Goal: Check status: Check status

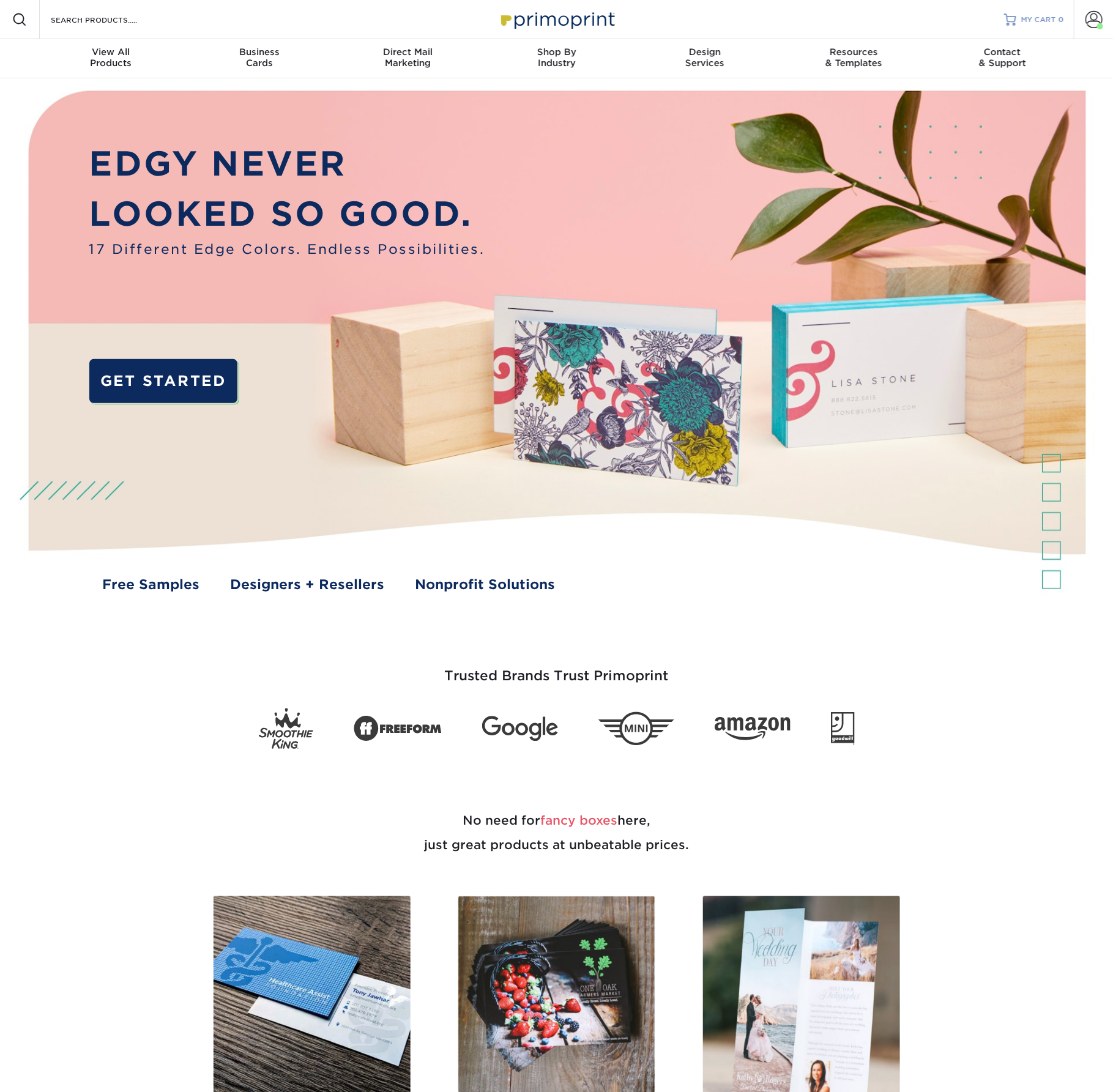
click at [1044, 21] on div "MY CART 0" at bounding box center [1043, 20] width 43 height 11
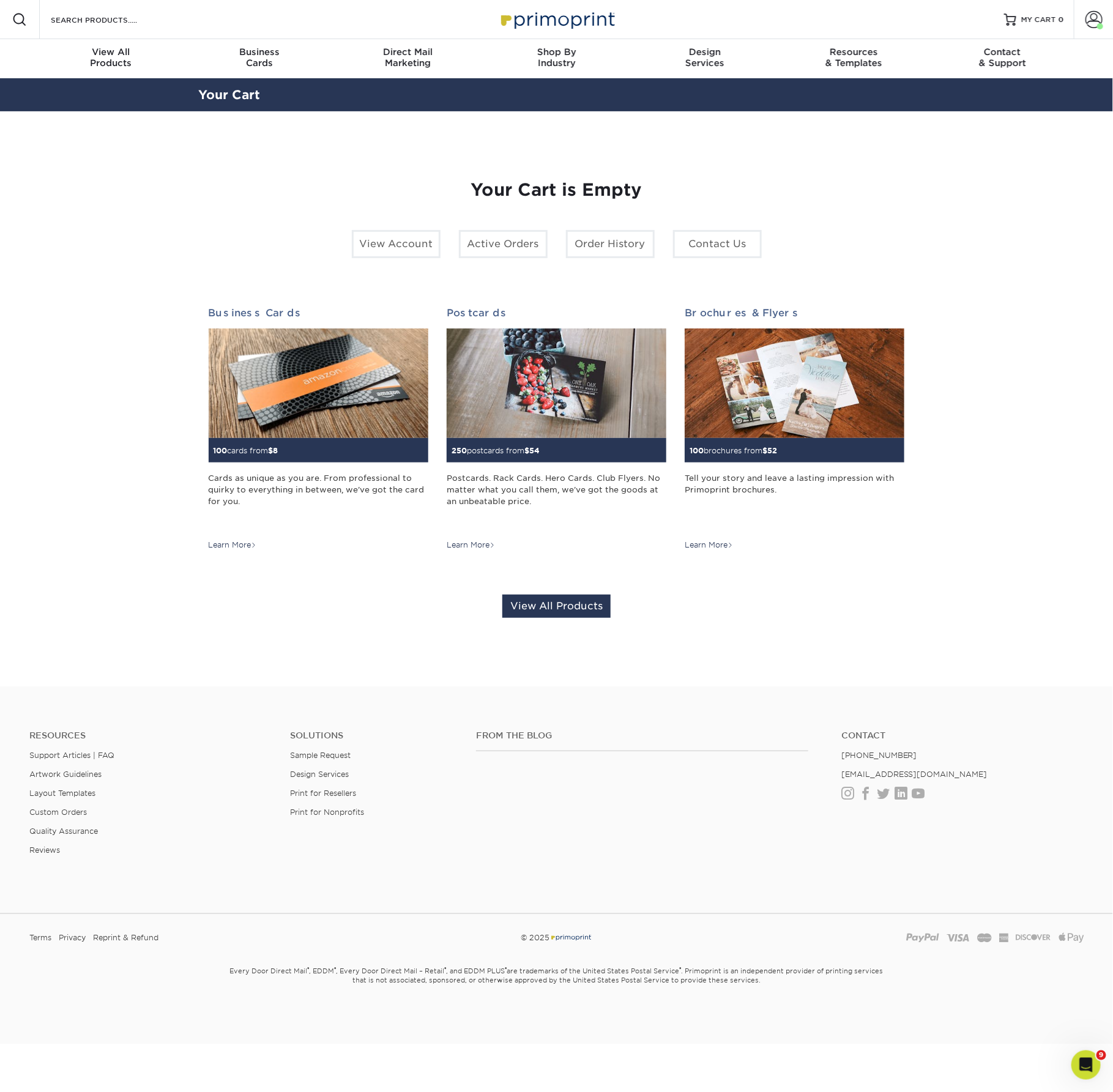
click at [401, 258] on link "View Account" at bounding box center [396, 244] width 89 height 28
click at [486, 258] on link "Active Orders" at bounding box center [503, 244] width 89 height 28
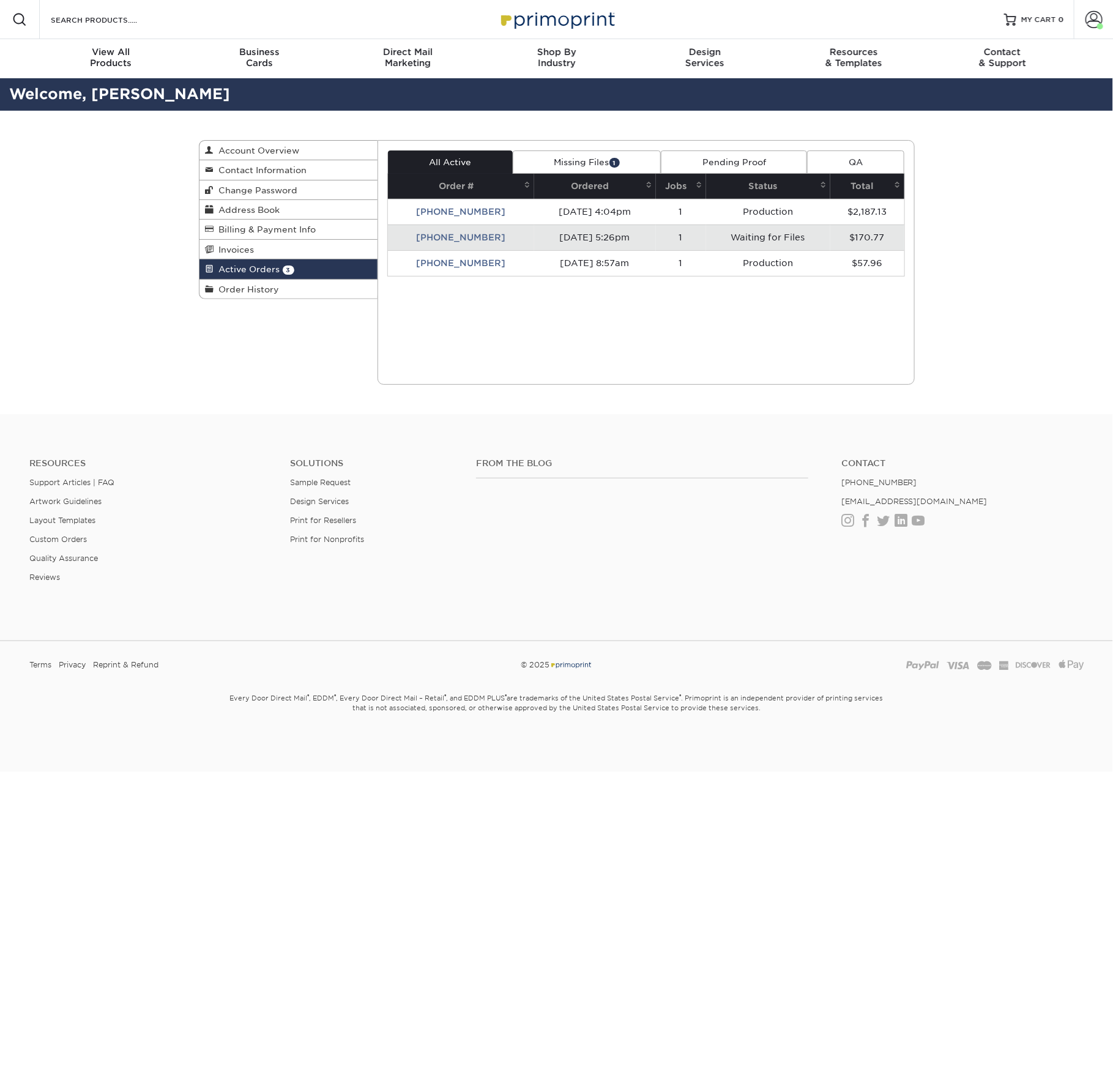
drag, startPoint x: 0, startPoint y: 0, endPoint x: 553, endPoint y: 365, distance: 662.6
click at [553, 365] on div "Current Orders 3 Active 1 Missing Files" at bounding box center [646, 262] width 538 height 245
click at [437, 250] on td "[PHONE_NUMBER]" at bounding box center [461, 237] width 146 height 26
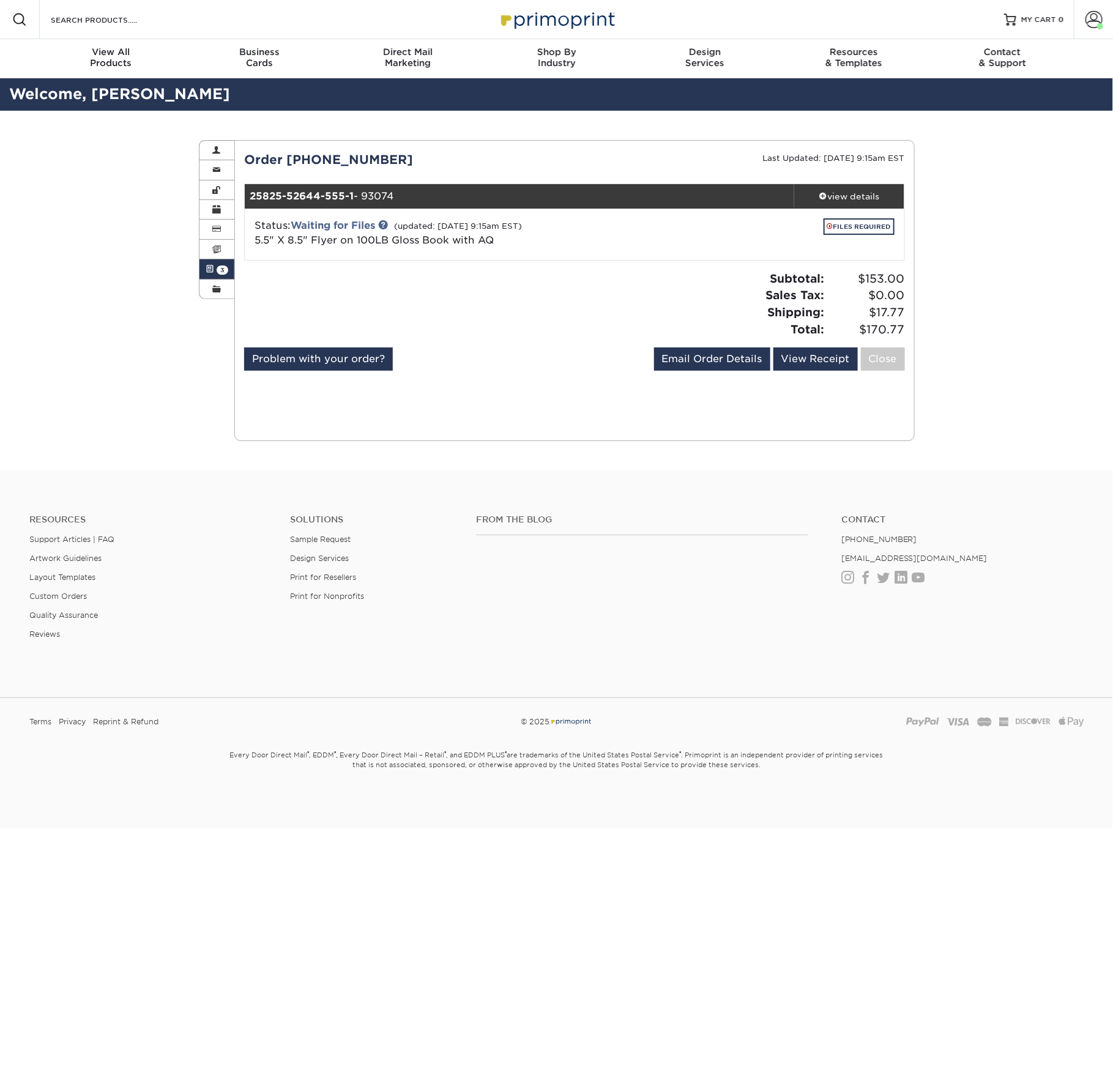
click at [848, 202] on div "view details" at bounding box center [849, 196] width 110 height 13
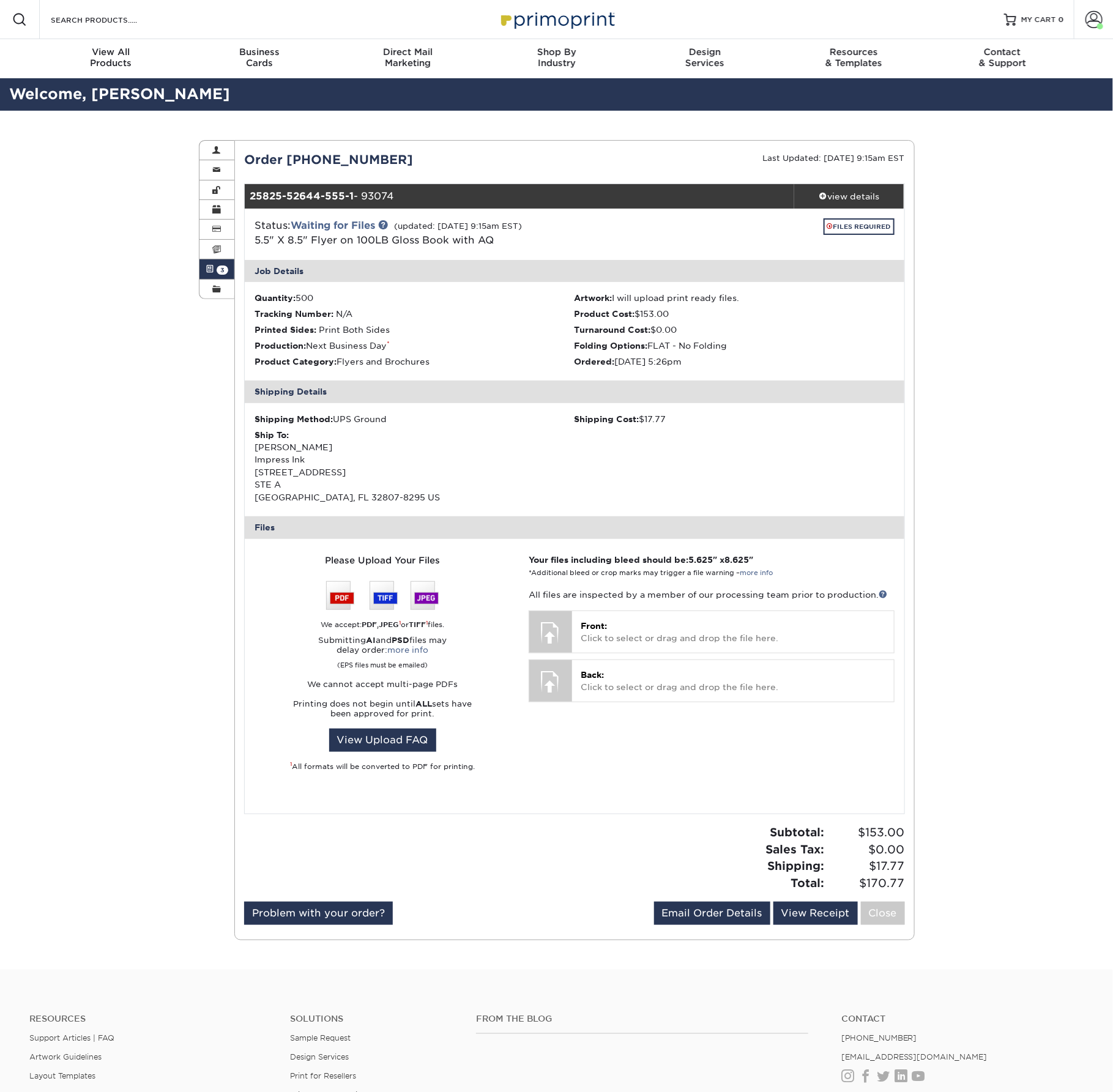
click at [863, 202] on div "view details" at bounding box center [849, 196] width 110 height 13
